Goal: Task Accomplishment & Management: Manage account settings

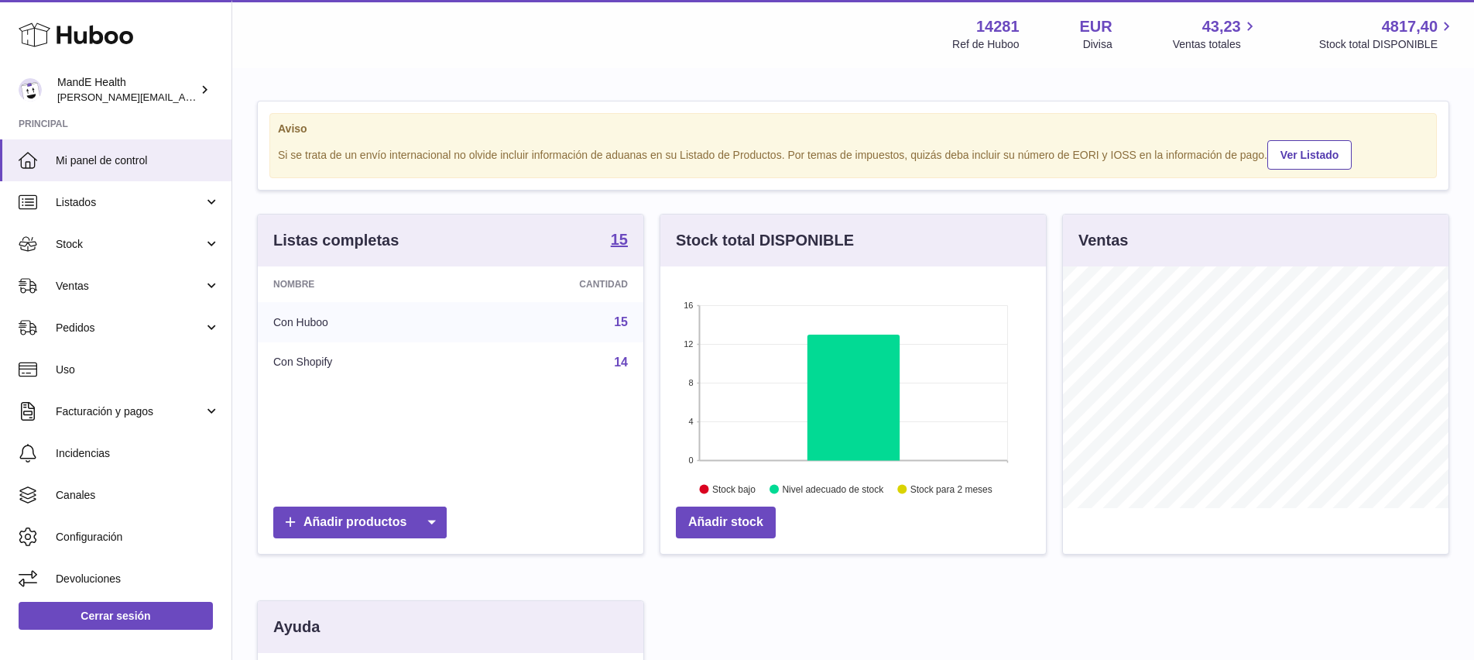
scroll to position [242, 386]
click at [101, 396] on link "Facturación y pagos" at bounding box center [115, 410] width 231 height 42
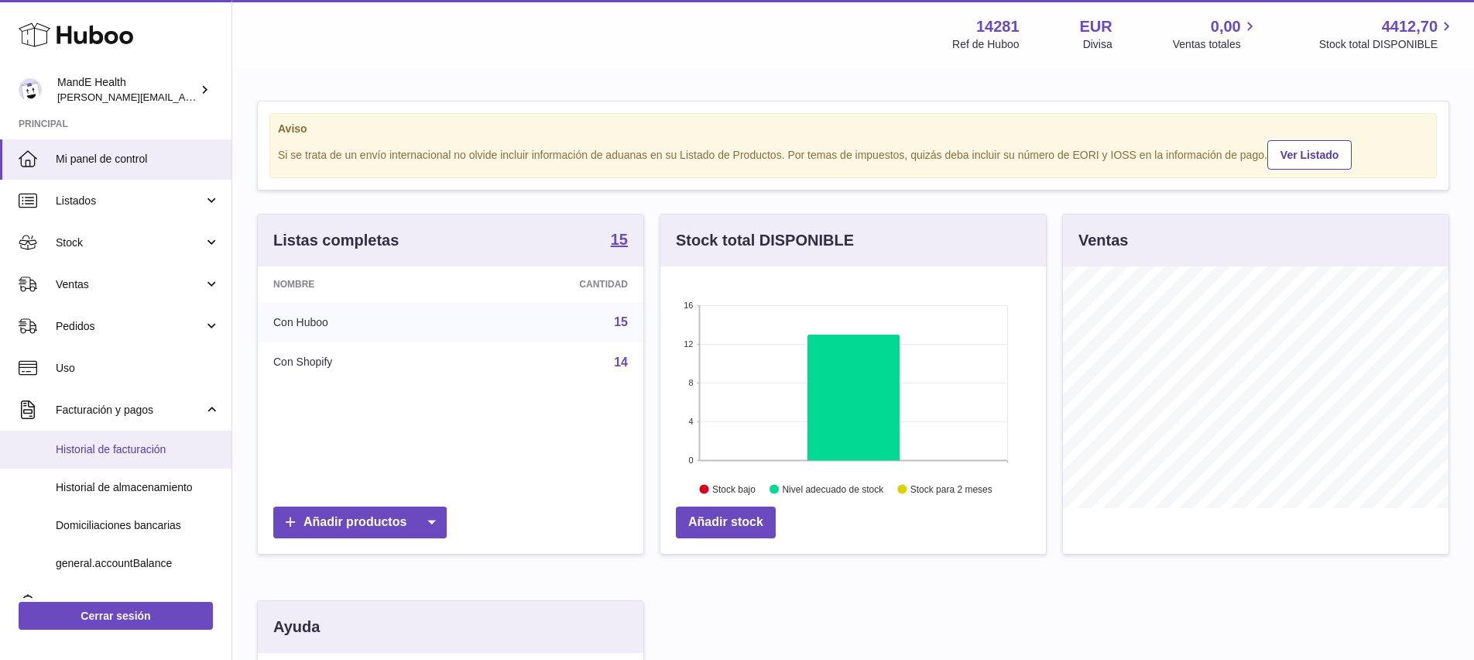
scroll to position [1, 0]
click at [105, 444] on span "Historial de facturación" at bounding box center [138, 450] width 164 height 15
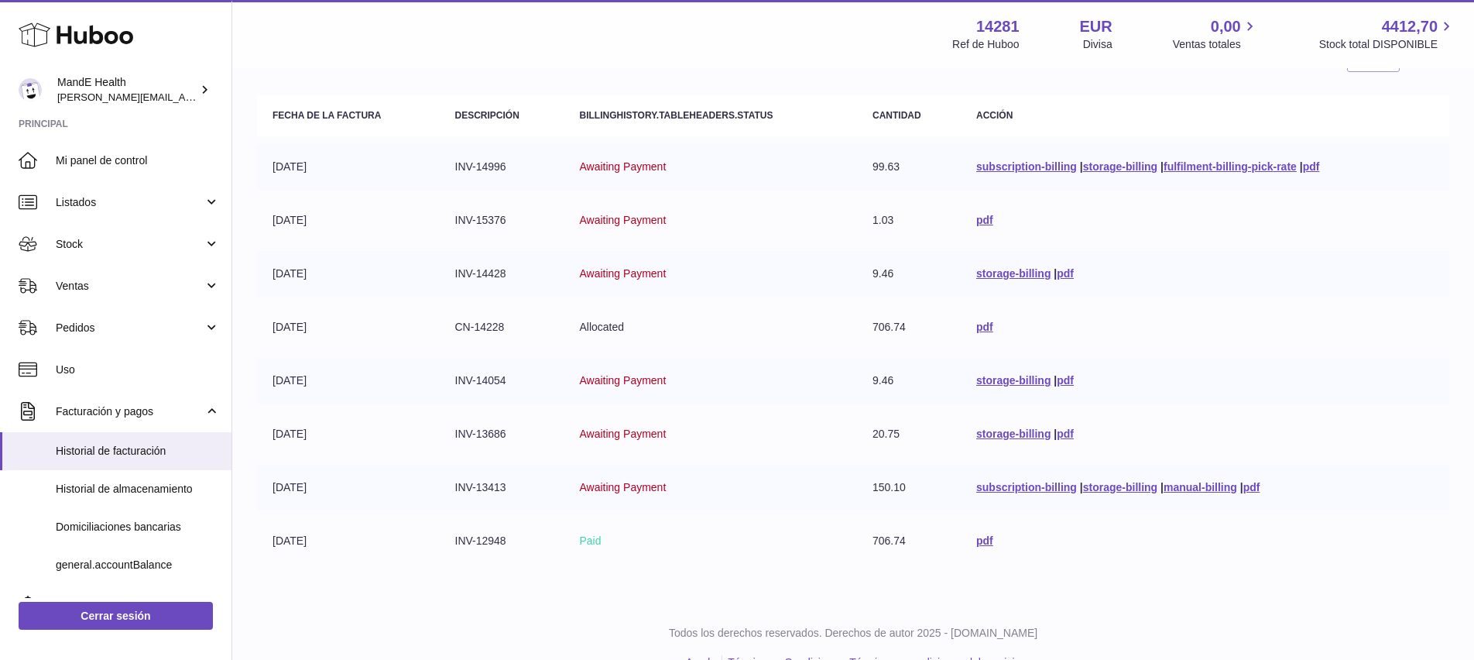
scroll to position [187, 0]
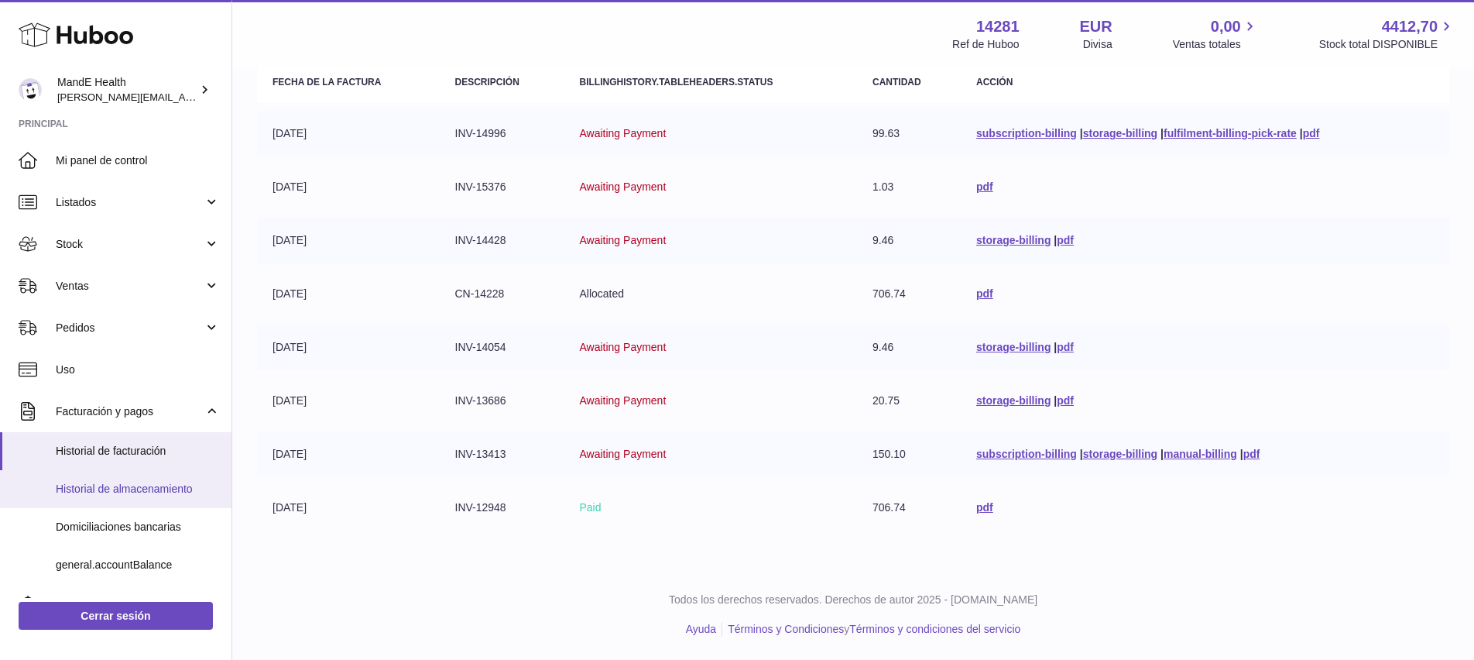
click at [120, 490] on span "Historial de almacenamiento" at bounding box center [138, 489] width 164 height 15
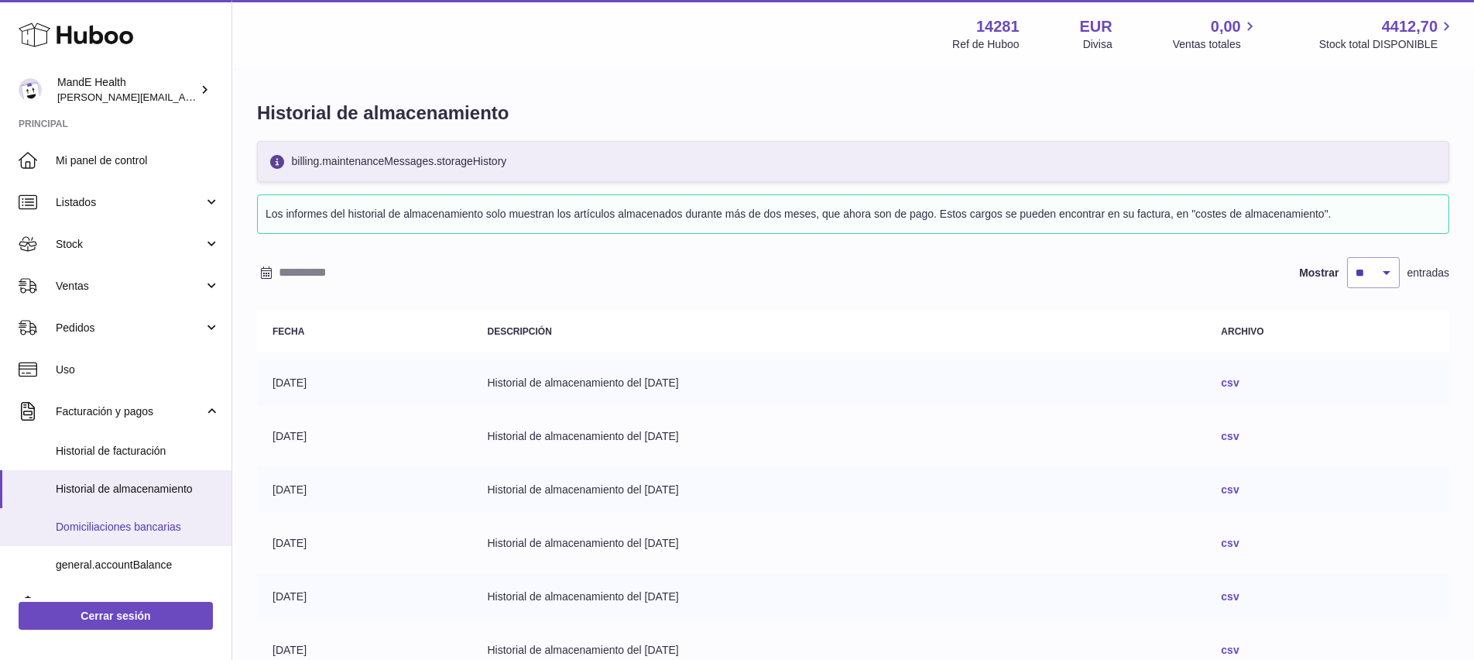
click at [115, 527] on span "Domiciliaciones bancarias" at bounding box center [138, 526] width 164 height 15
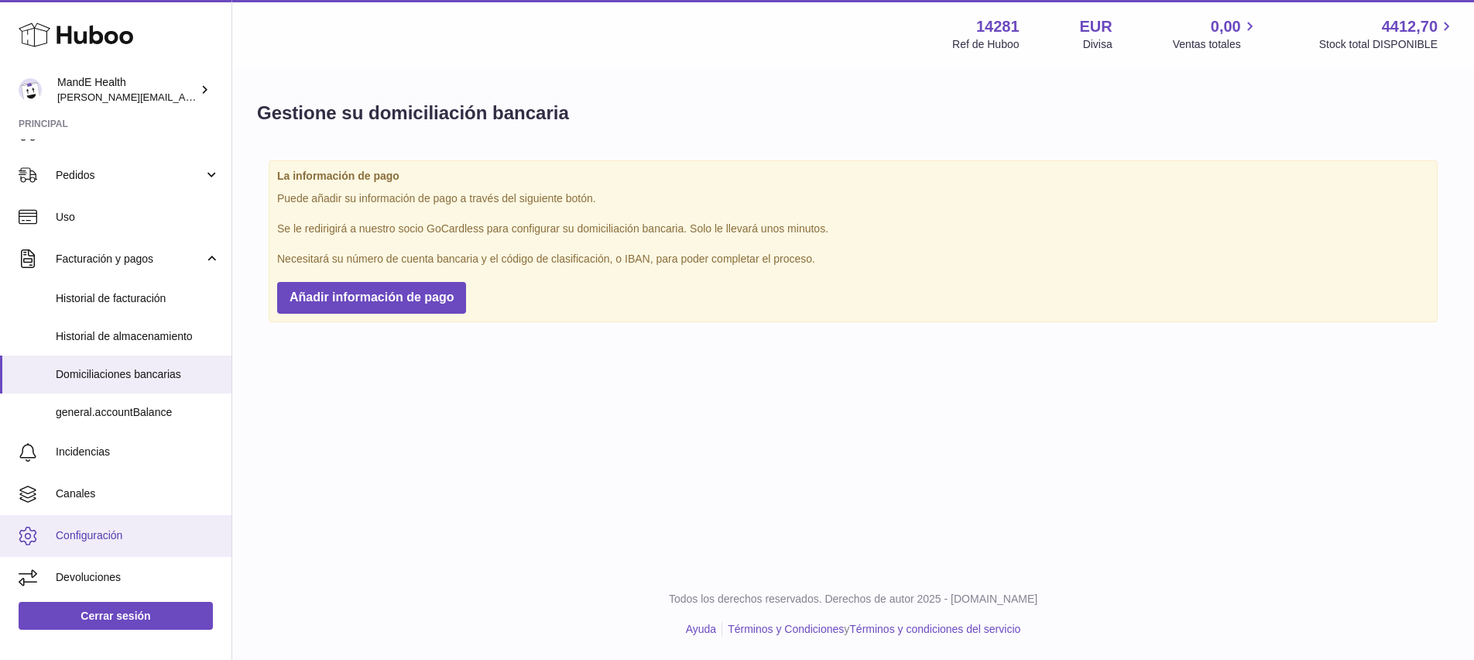
scroll to position [153, 0]
click at [115, 414] on span "general.accountBalance" at bounding box center [138, 411] width 164 height 15
